Goal: Find specific page/section

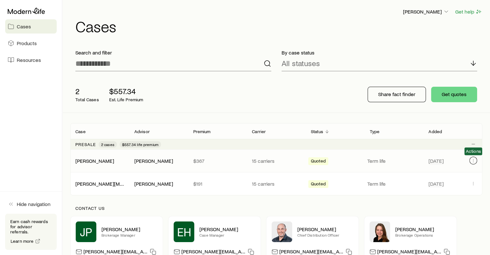
click at [473, 159] on icon "Client cases" at bounding box center [472, 160] width 5 height 5
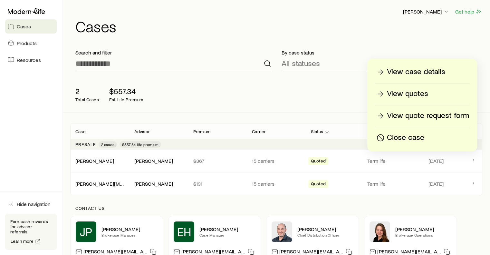
click at [427, 71] on p "View case details" at bounding box center [416, 72] width 58 height 10
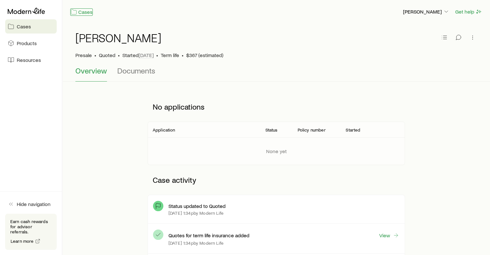
click at [85, 14] on link "Cases" at bounding box center [81, 11] width 23 height 7
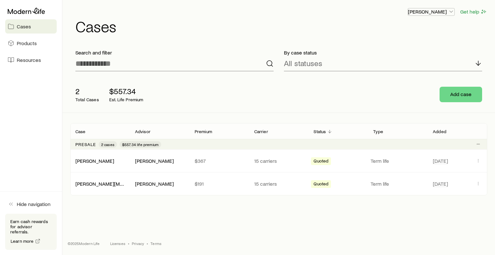
click at [450, 11] on polyline "button" at bounding box center [450, 12] width 3 height 2
click at [412, 46] on span "Track payments" at bounding box center [410, 46] width 36 height 6
